Goal: Navigation & Orientation: Find specific page/section

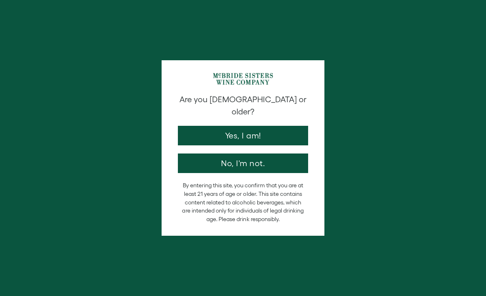
click at [277, 126] on button "Yes, I am!" at bounding box center [243, 136] width 130 height 20
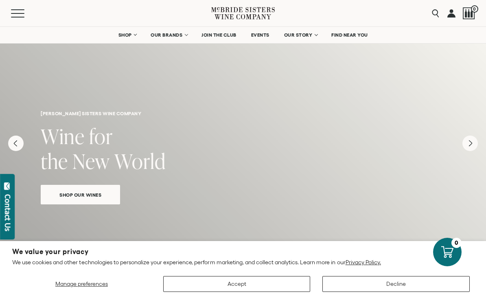
click at [17, 11] on button "Menu" at bounding box center [25, 13] width 29 height 8
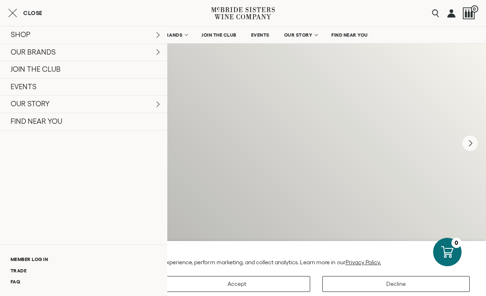
click at [112, 121] on link "FIND NEAR YOU" at bounding box center [83, 122] width 167 height 18
click at [13, 13] on line "Close cart" at bounding box center [13, 13] width 8 height 8
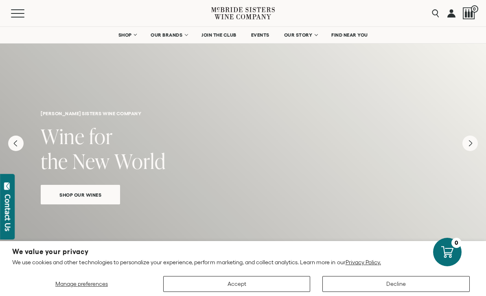
click at [175, 28] on link "OUR BRANDS" at bounding box center [168, 35] width 47 height 16
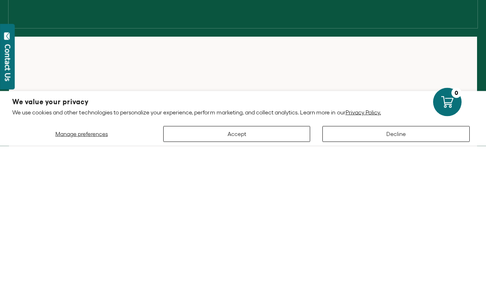
scroll to position [150, 0]
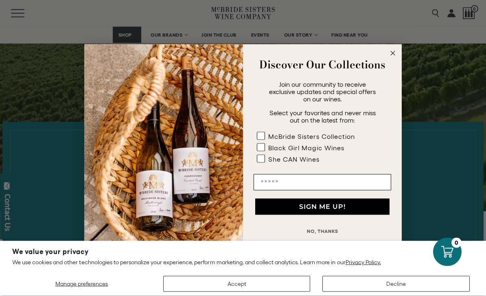
scroll to position [221, 0]
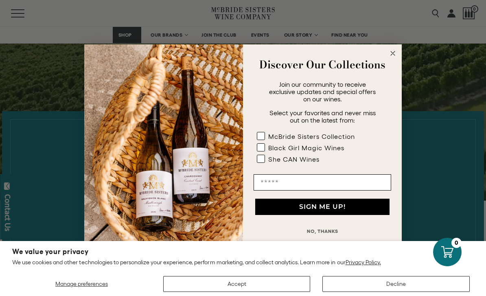
click at [394, 58] on circle "Close dialog" at bounding box center [392, 53] width 9 height 9
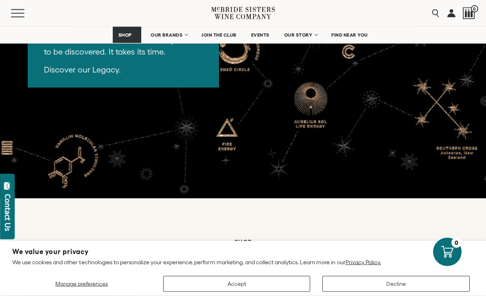
scroll to position [1853, 0]
